Goal: Information Seeking & Learning: Learn about a topic

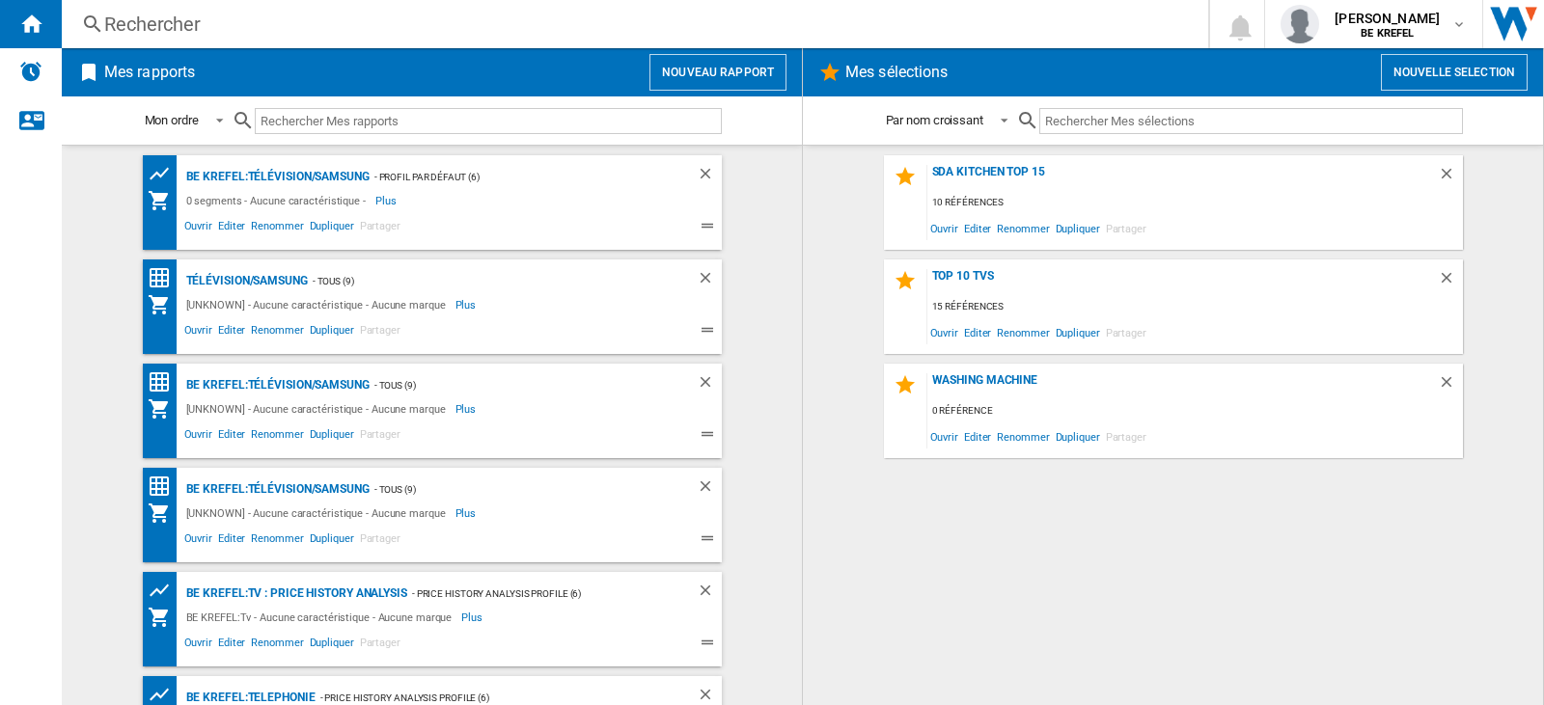
click at [199, 26] on div "Rechercher" at bounding box center [631, 24] width 1054 height 27
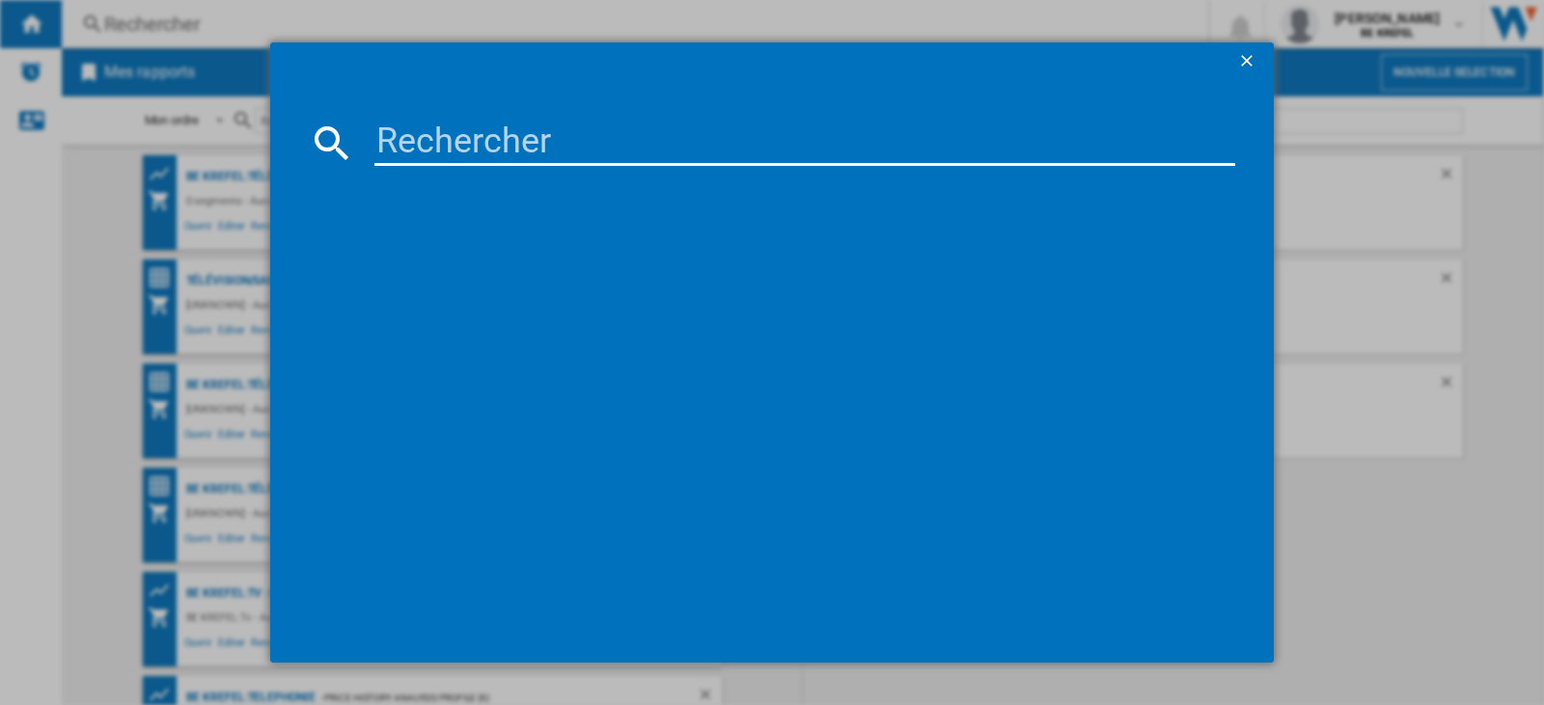
click at [434, 145] on input at bounding box center [804, 143] width 861 height 46
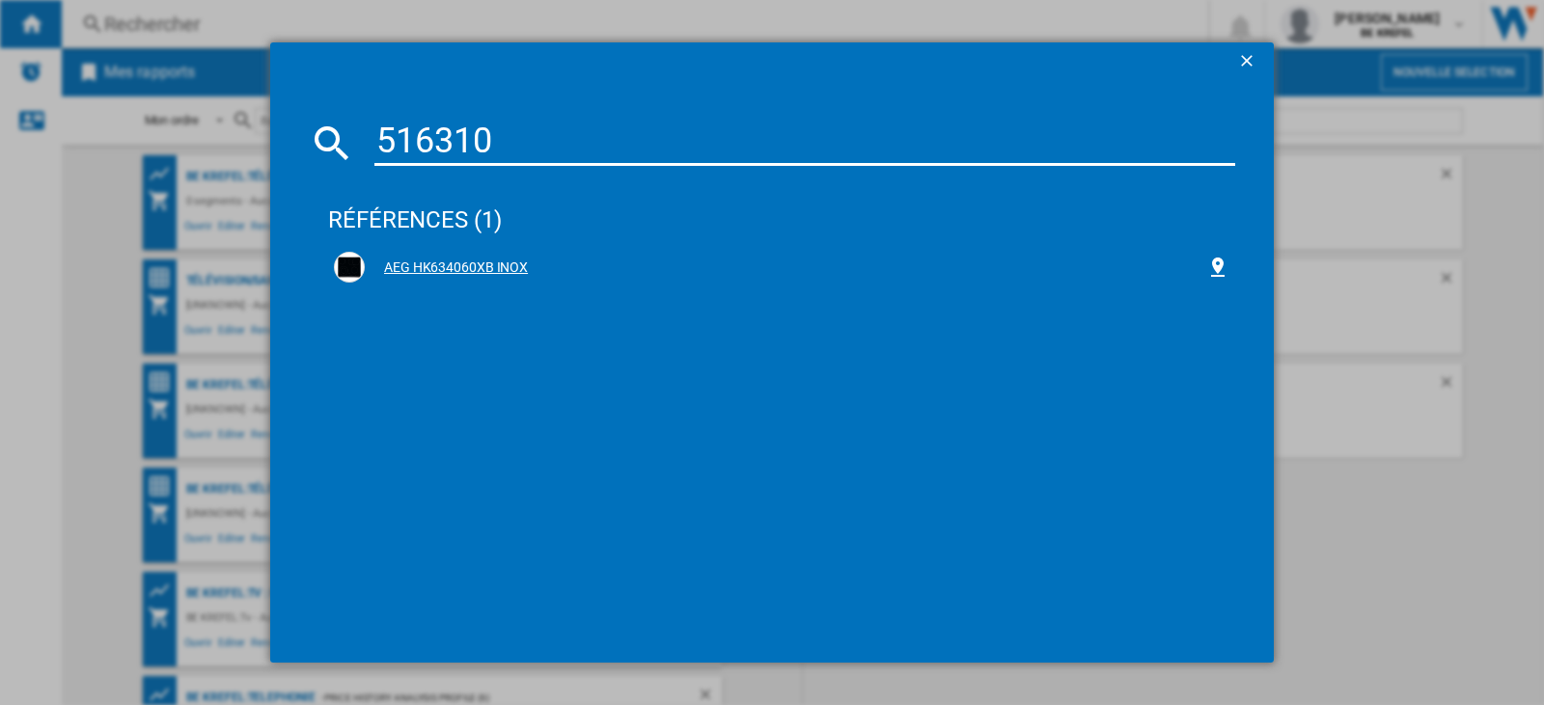
type input "516310"
click at [500, 268] on div "AEG HK634060XB INOX" at bounding box center [785, 268] width 841 height 19
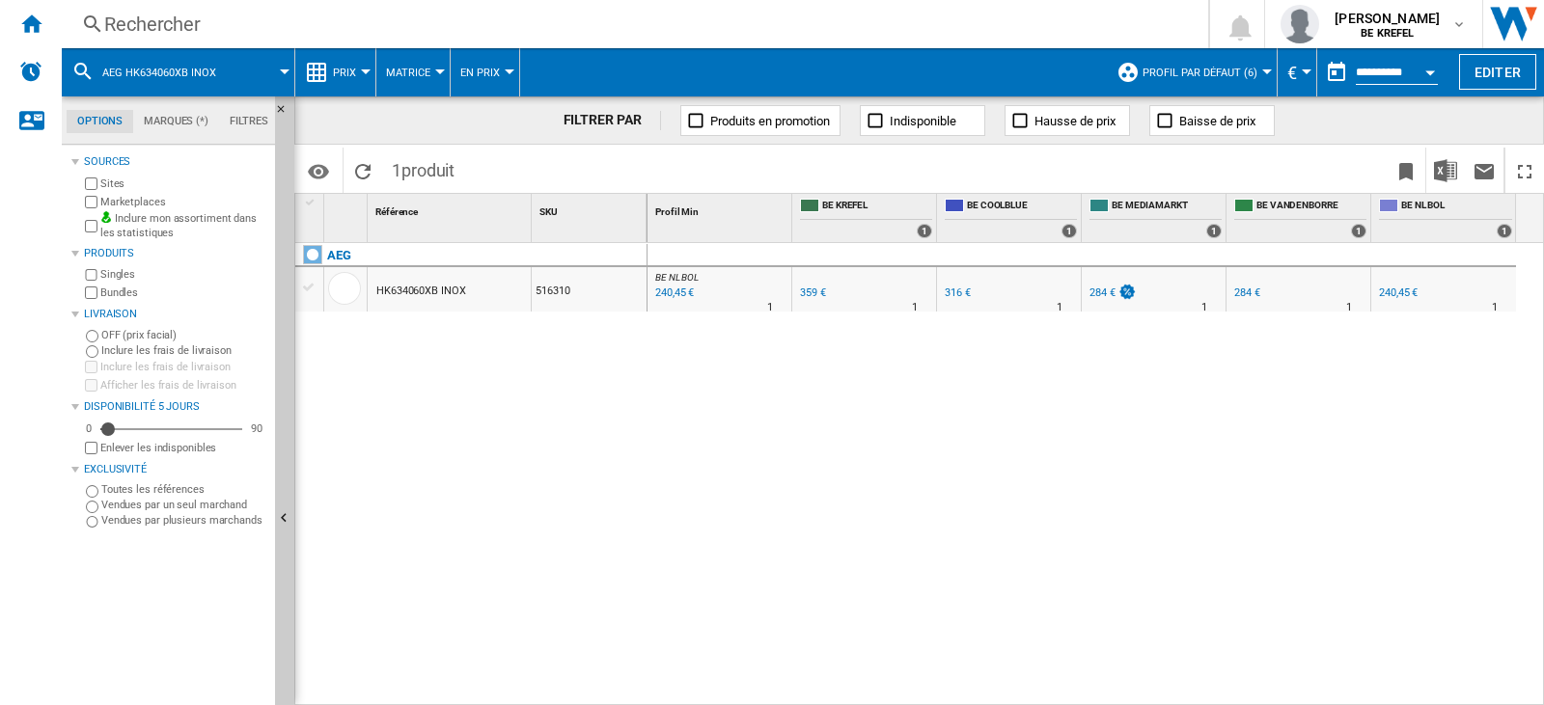
click at [365, 71] on div at bounding box center [366, 71] width 10 height 5
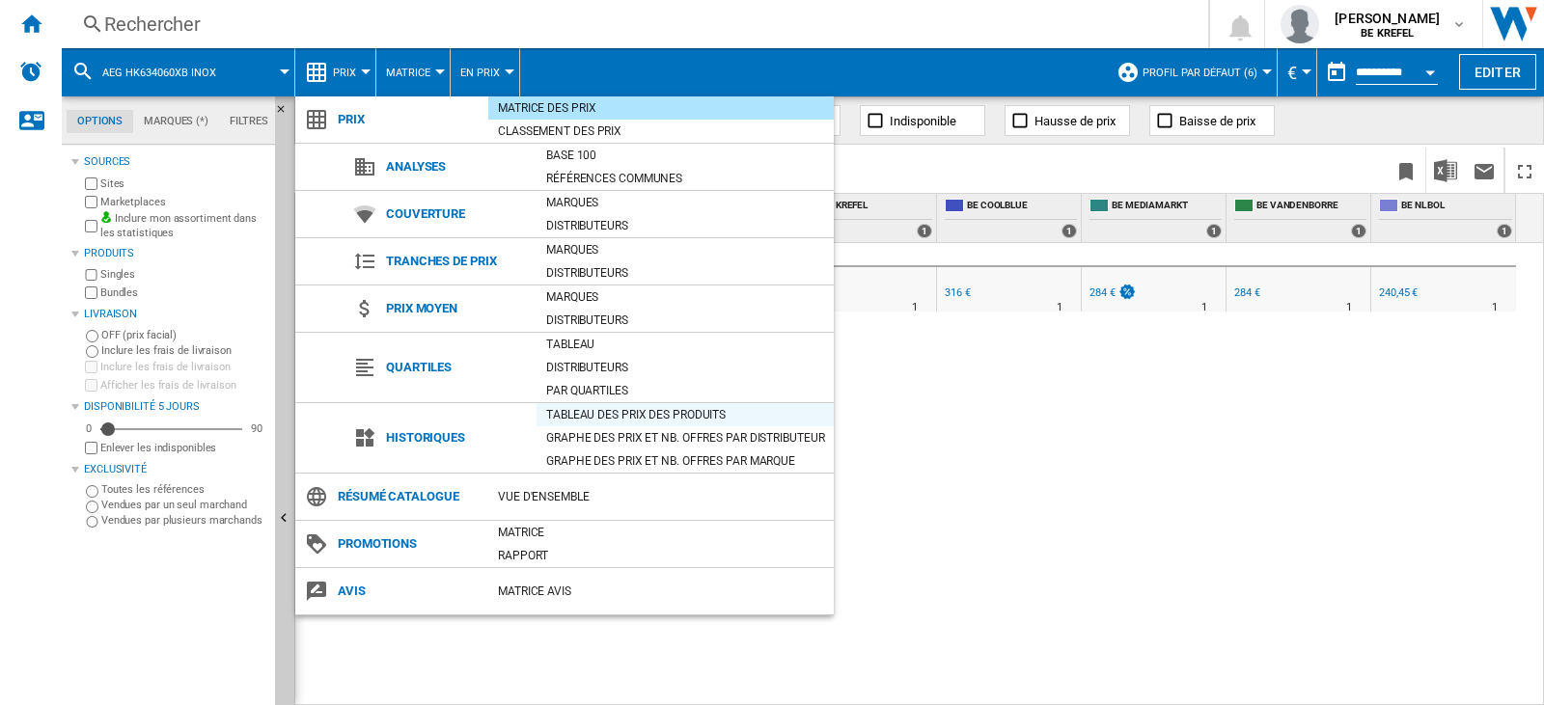
click at [608, 416] on div "Tableau des prix des produits" at bounding box center [684, 414] width 297 height 19
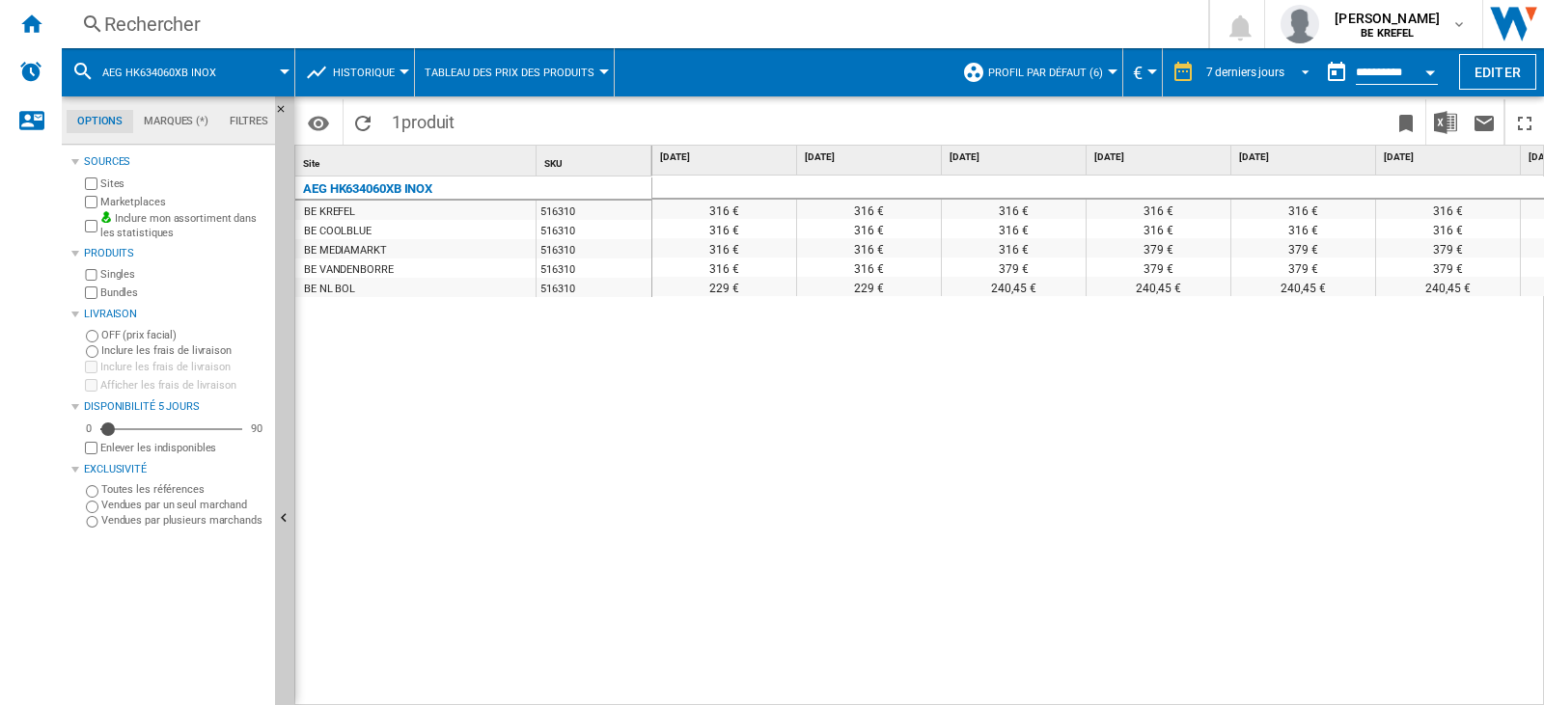
click at [1300, 69] on span "REPORTS.WIZARD.STEPS.REPORT.STEPS.REPORT_OPTIONS.PERIOD: 7 derniers jours" at bounding box center [1299, 70] width 23 height 17
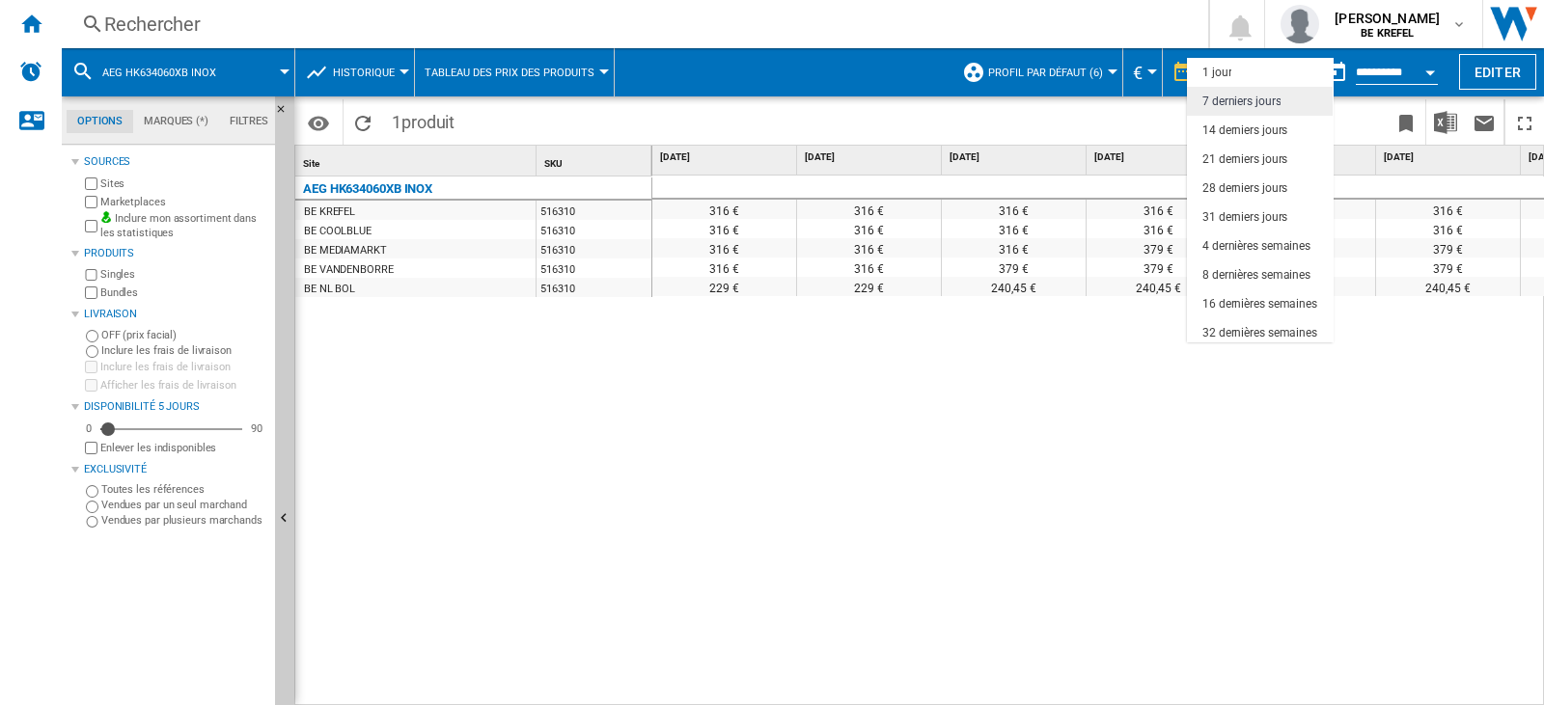
scroll to position [28, 0]
click at [1234, 329] on div "3 derniers mois" at bounding box center [1241, 334] width 79 height 16
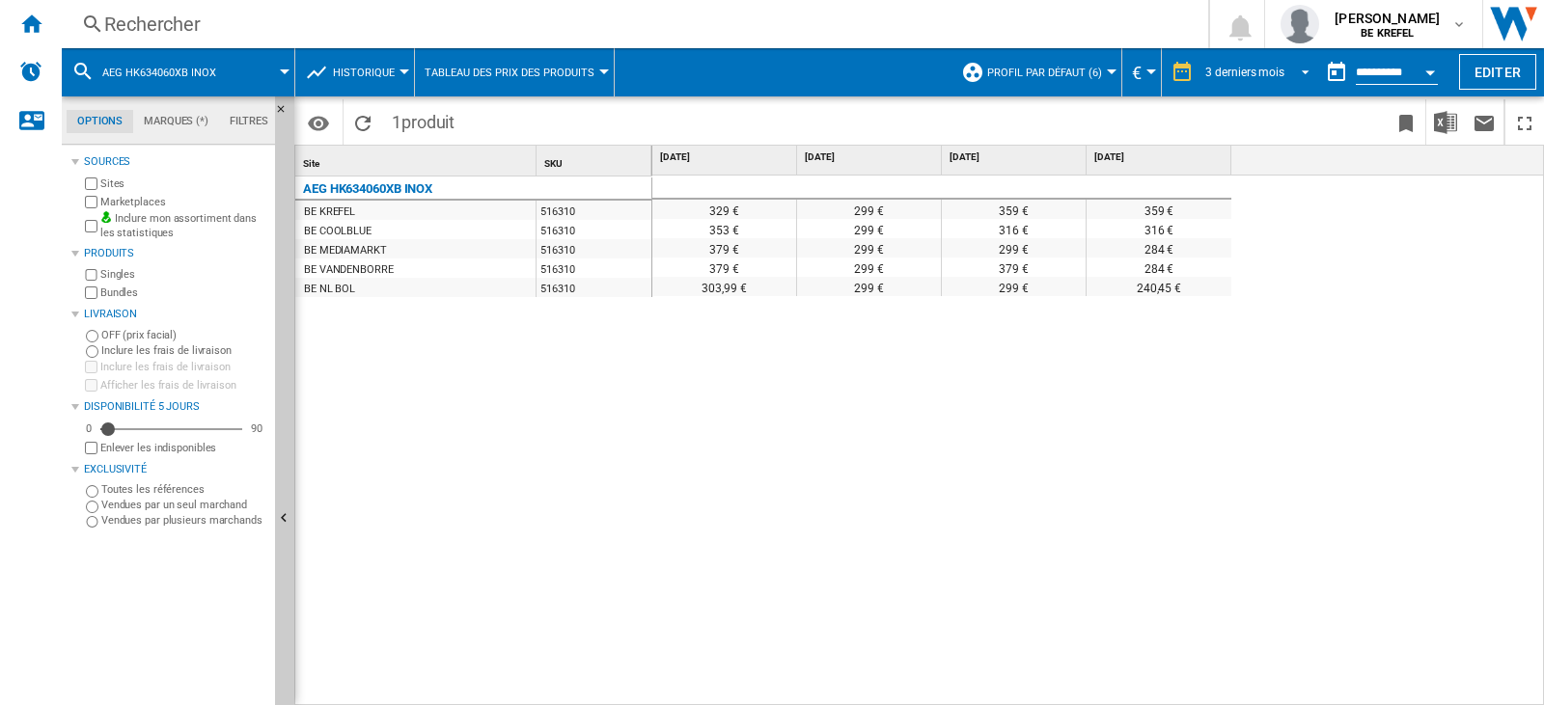
click at [1301, 66] on span "REPORTS.WIZARD.STEPS.REPORT.STEPS.REPORT_OPTIONS.PERIOD: 3 derniers mois" at bounding box center [1299, 70] width 23 height 17
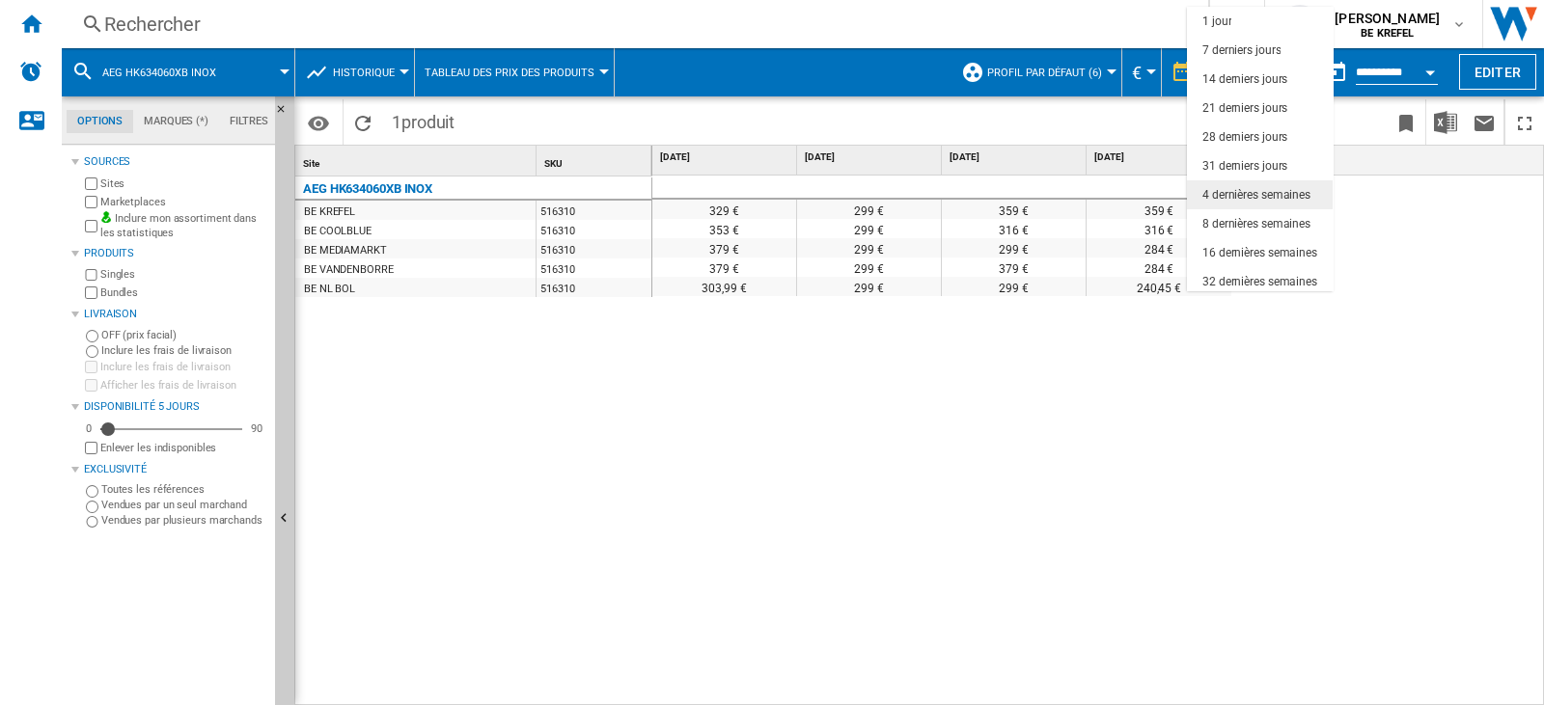
scroll to position [121, 0]
click at [1247, 213] on div "6 derniers mois" at bounding box center [1241, 219] width 79 height 16
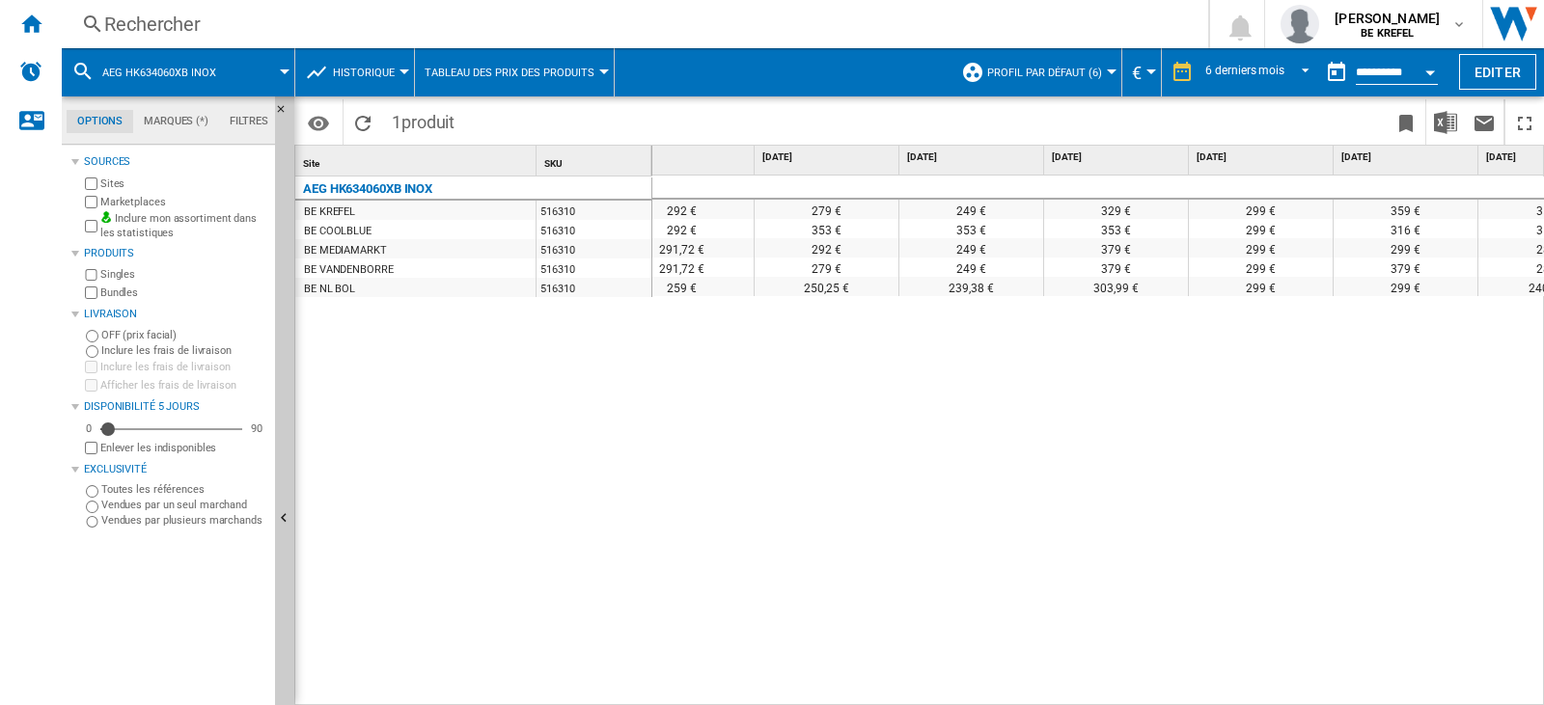
scroll to position [0, 120]
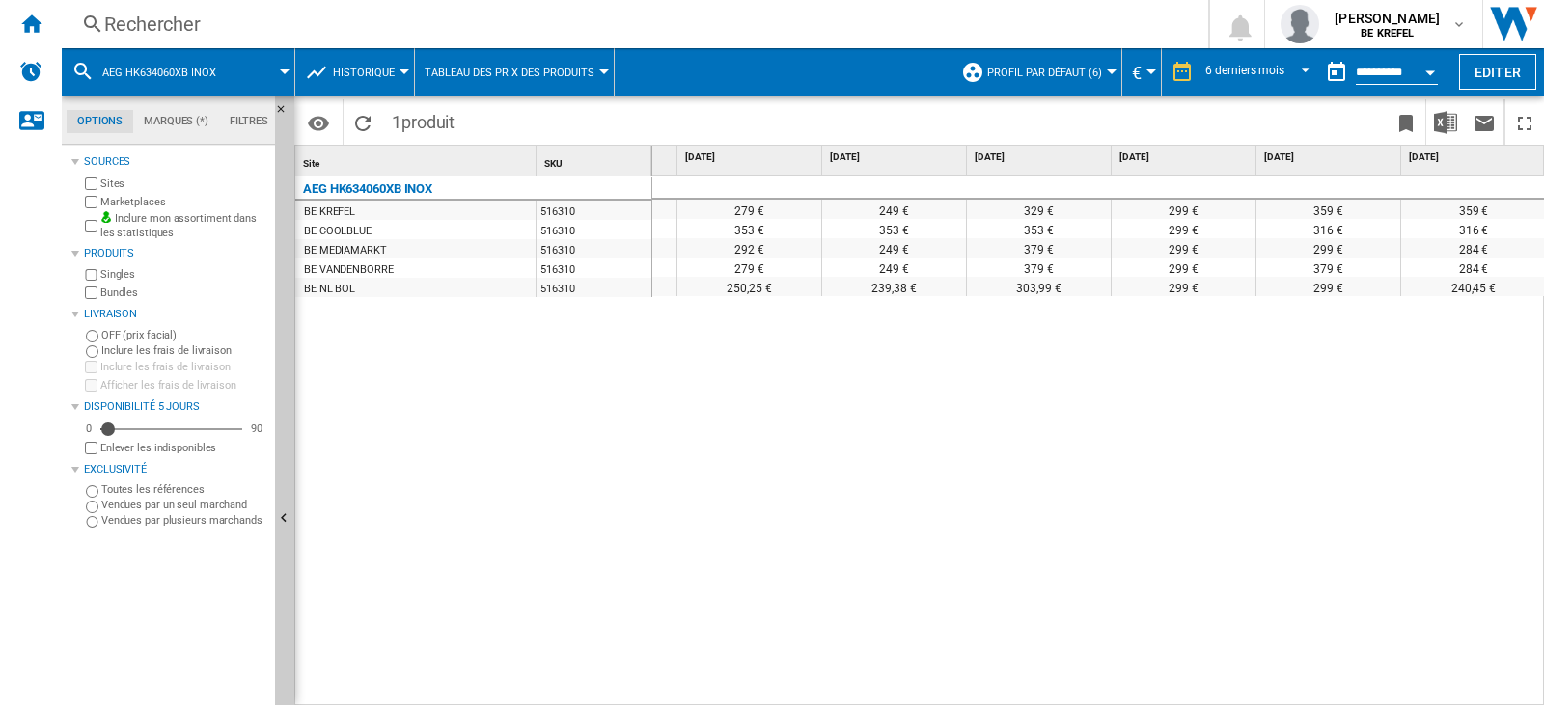
click at [965, 381] on div "292 € 279 € 249 € 329 € 299 € 359 € 359 € 292 € 353 € 353 € 353 € 299 € 316 € 3…" at bounding box center [1098, 442] width 892 height 532
click at [943, 413] on div "292 € 279 € 249 € 329 € 299 € 359 € 359 € 292 € 353 € 353 € 353 € 299 € 316 € 3…" at bounding box center [1098, 442] width 892 height 532
click at [907, 290] on div "239,38 €" at bounding box center [894, 286] width 144 height 19
click at [1474, 290] on div "240,45 €" at bounding box center [1473, 286] width 145 height 19
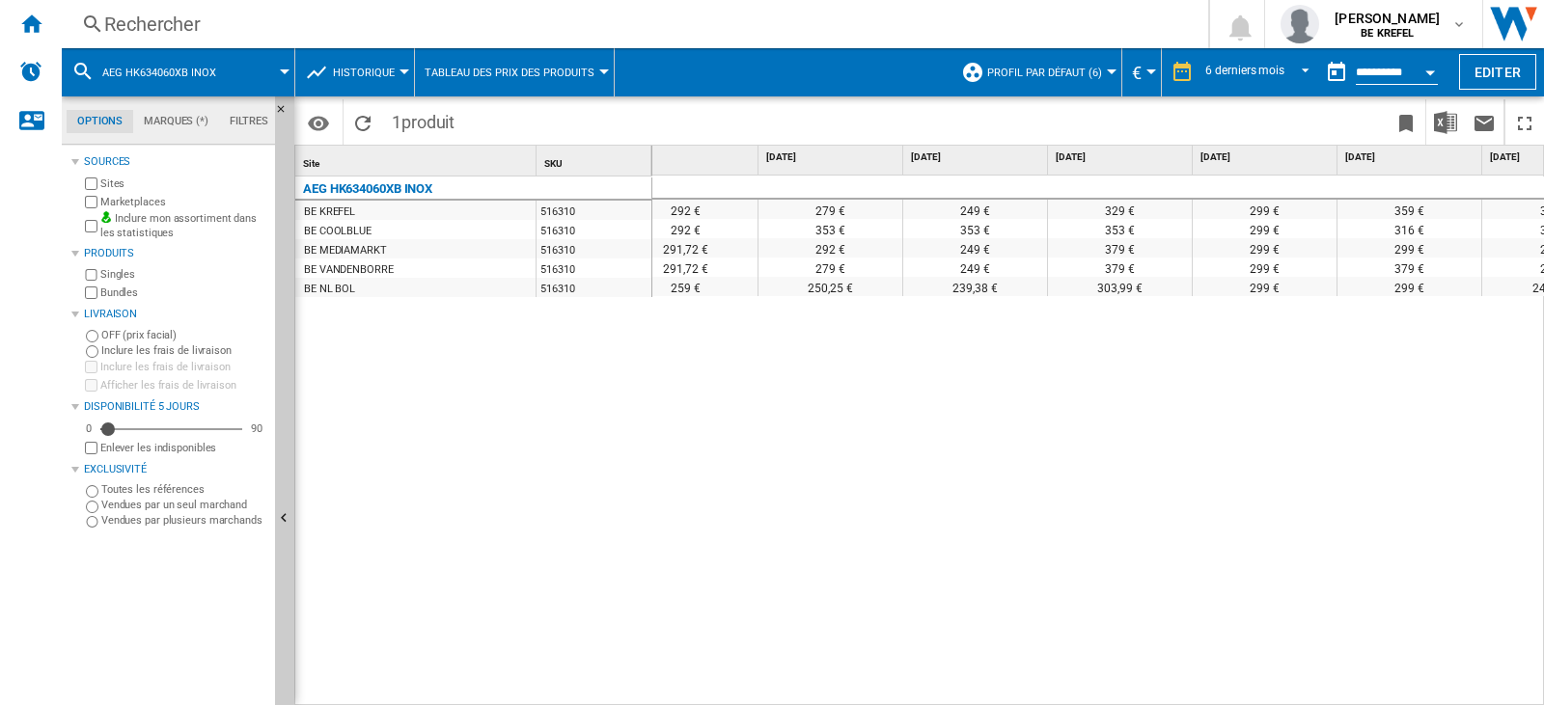
scroll to position [0, 0]
